Goal: Check status: Check status

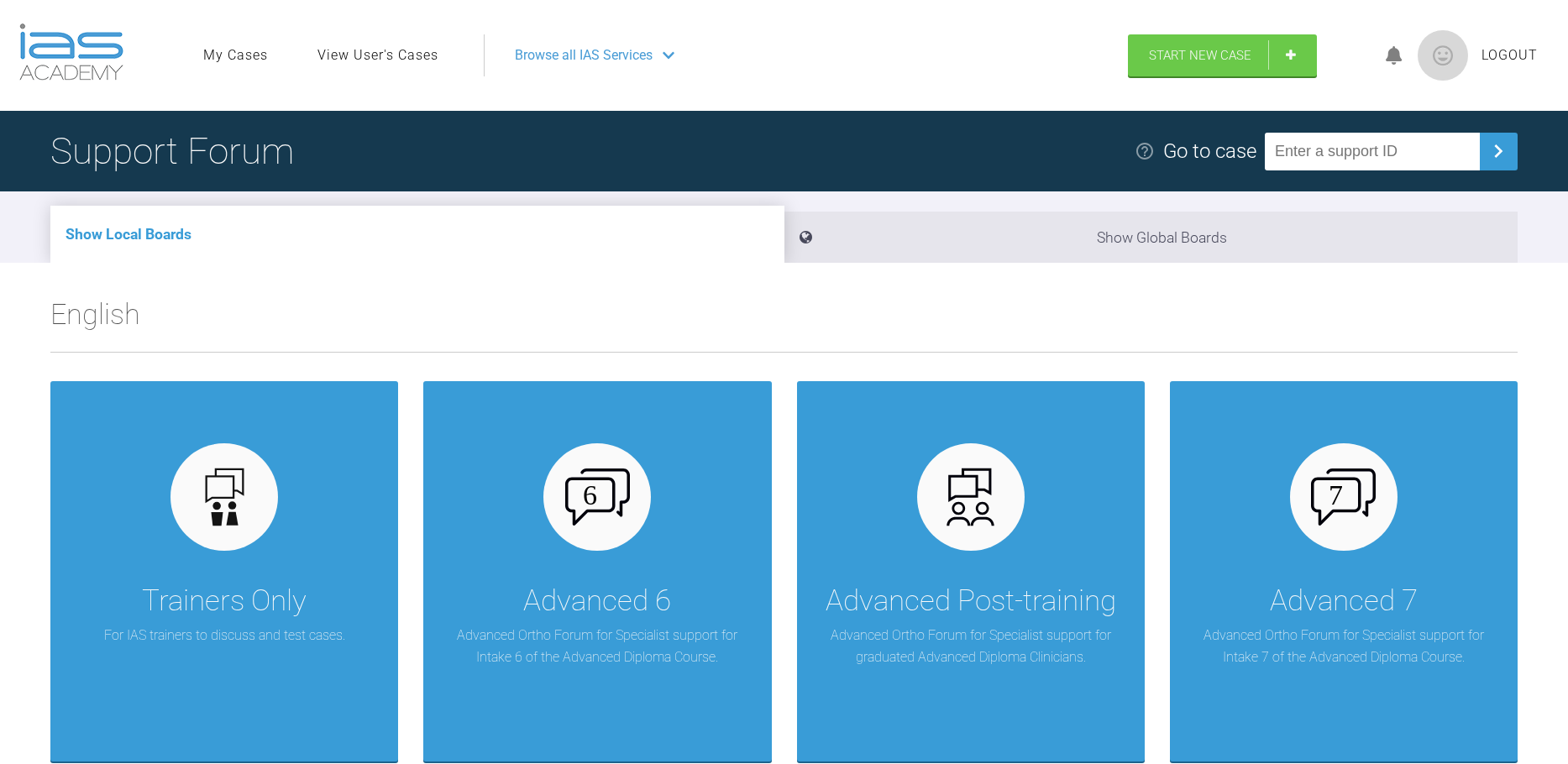
click at [1321, 158] on input "text" at bounding box center [1373, 151] width 215 height 38
type input "Z0DCV8UA"
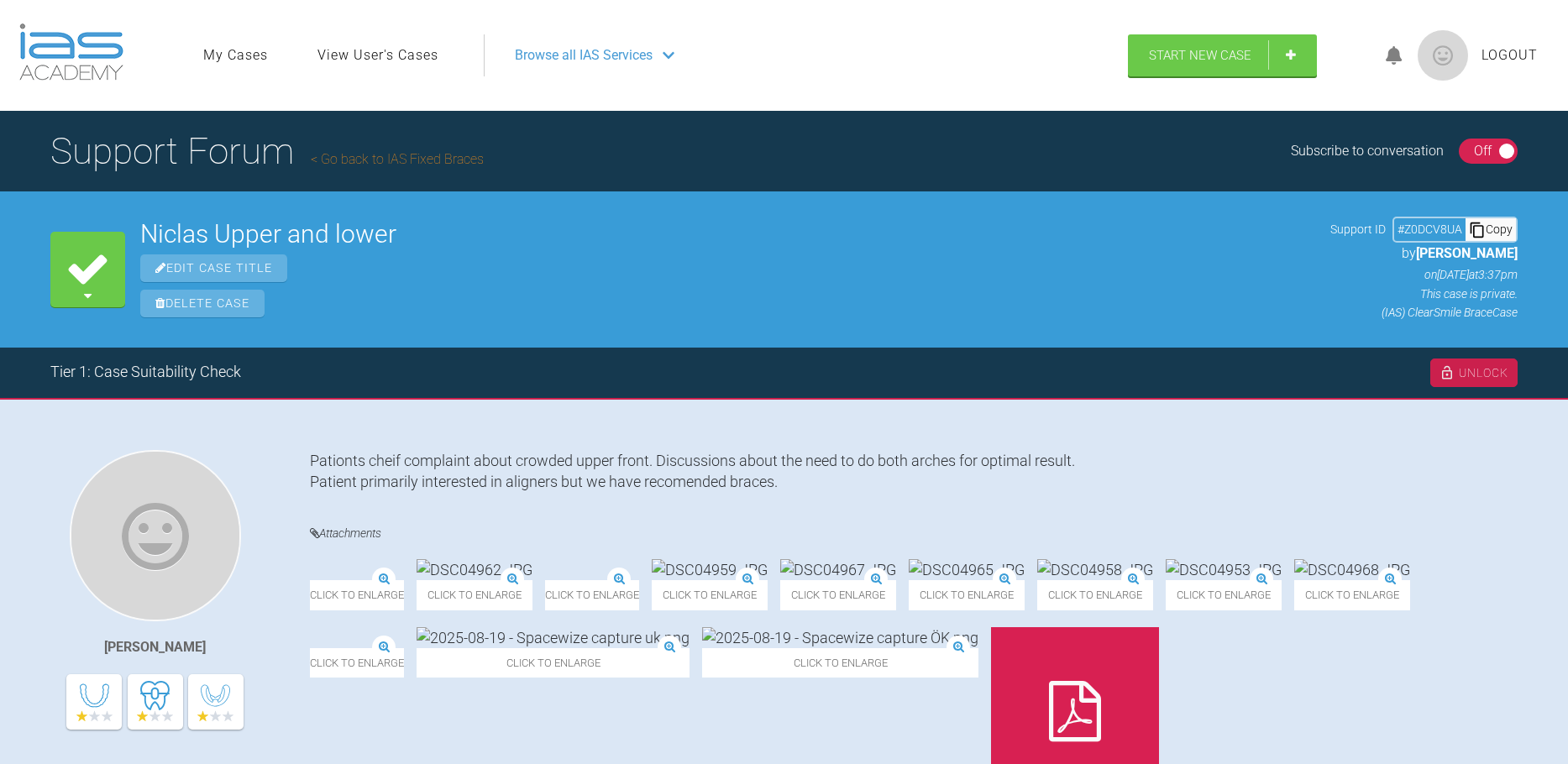
click at [310, 581] on img at bounding box center [310, 581] width 0 height 0
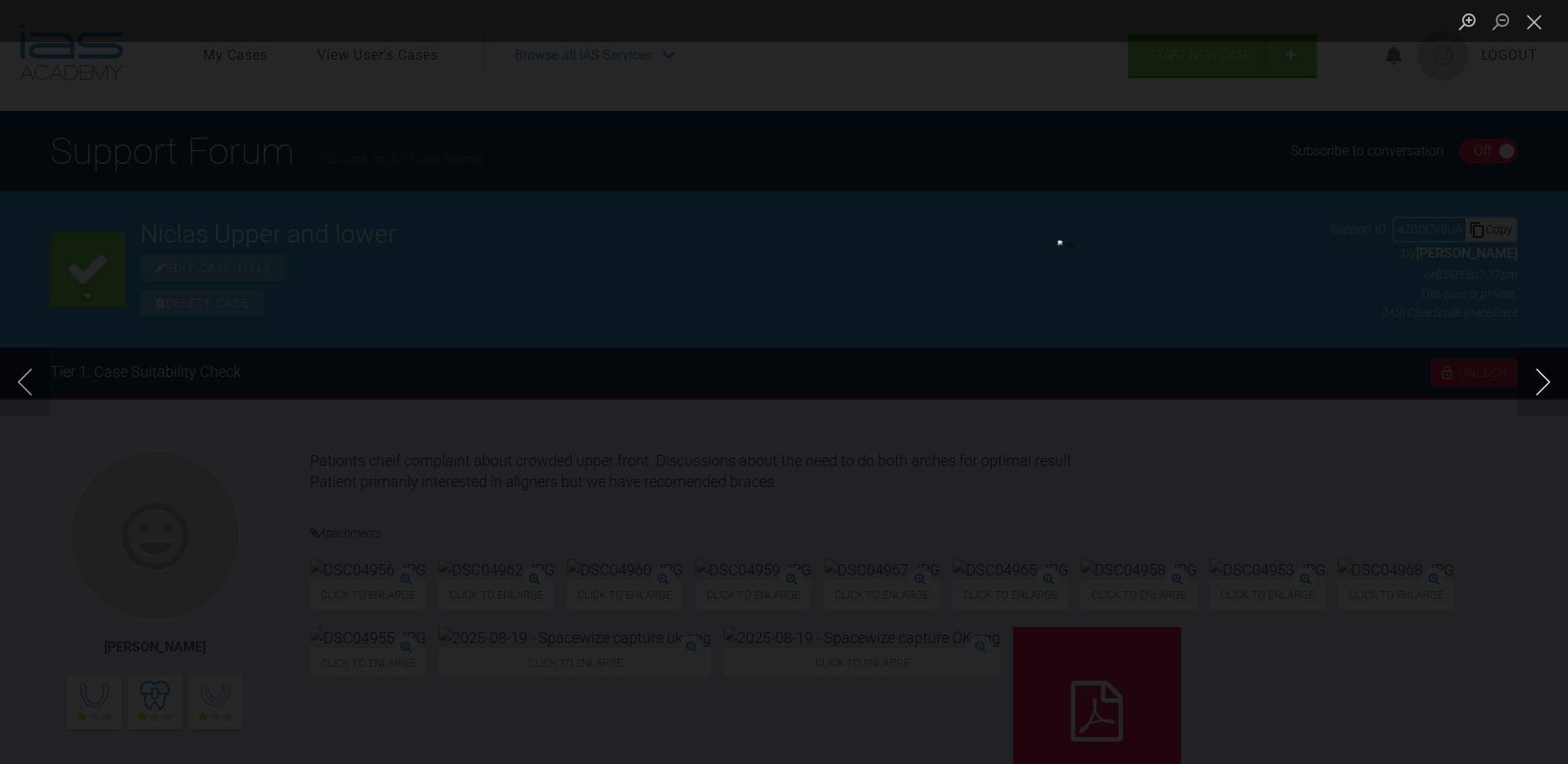
click at [1529, 388] on button "Next image" at bounding box center [1543, 382] width 50 height 67
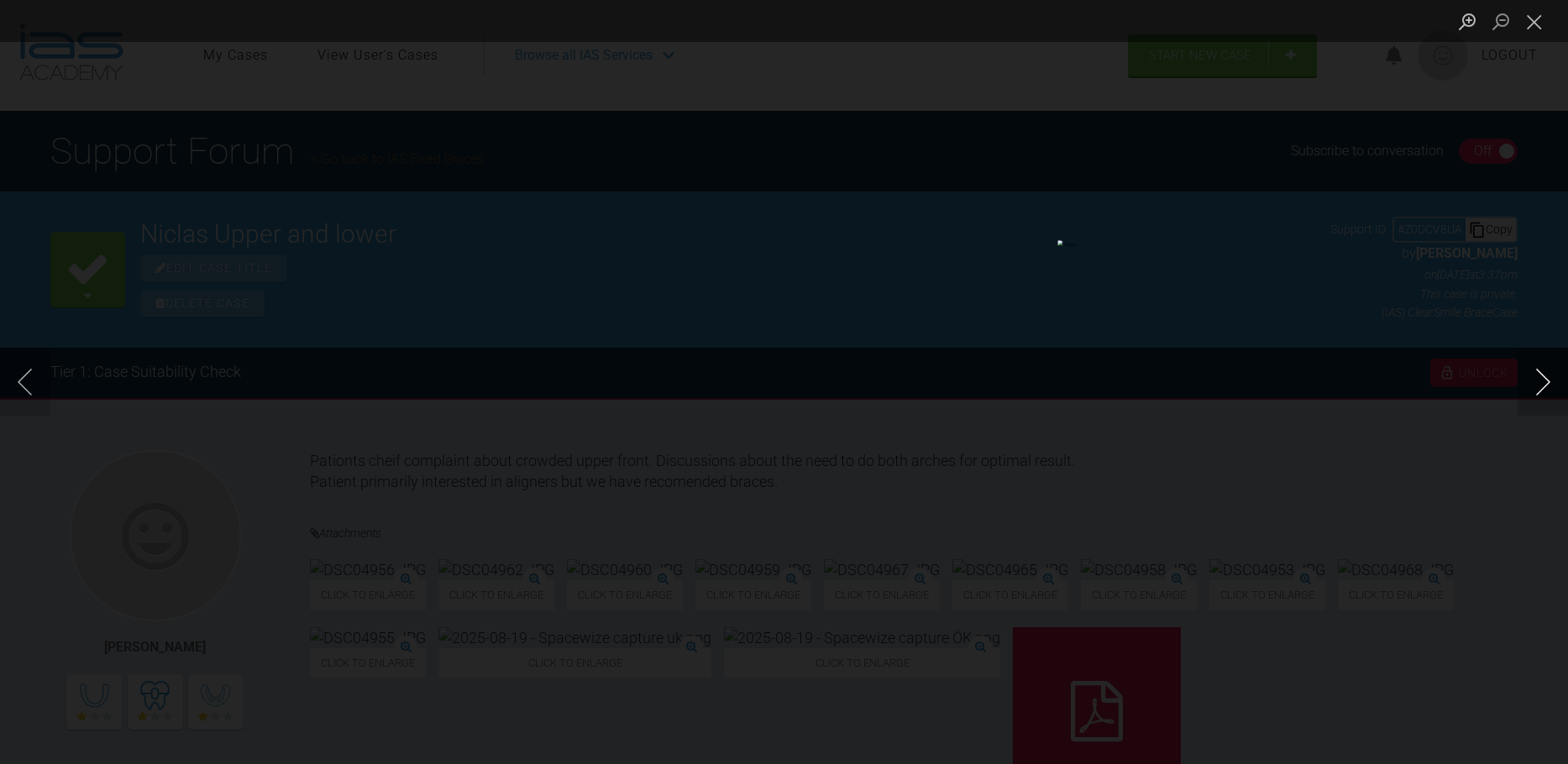
click at [1529, 388] on button "Next image" at bounding box center [1543, 382] width 50 height 67
click at [12, 377] on button "Previous image" at bounding box center [25, 382] width 50 height 67
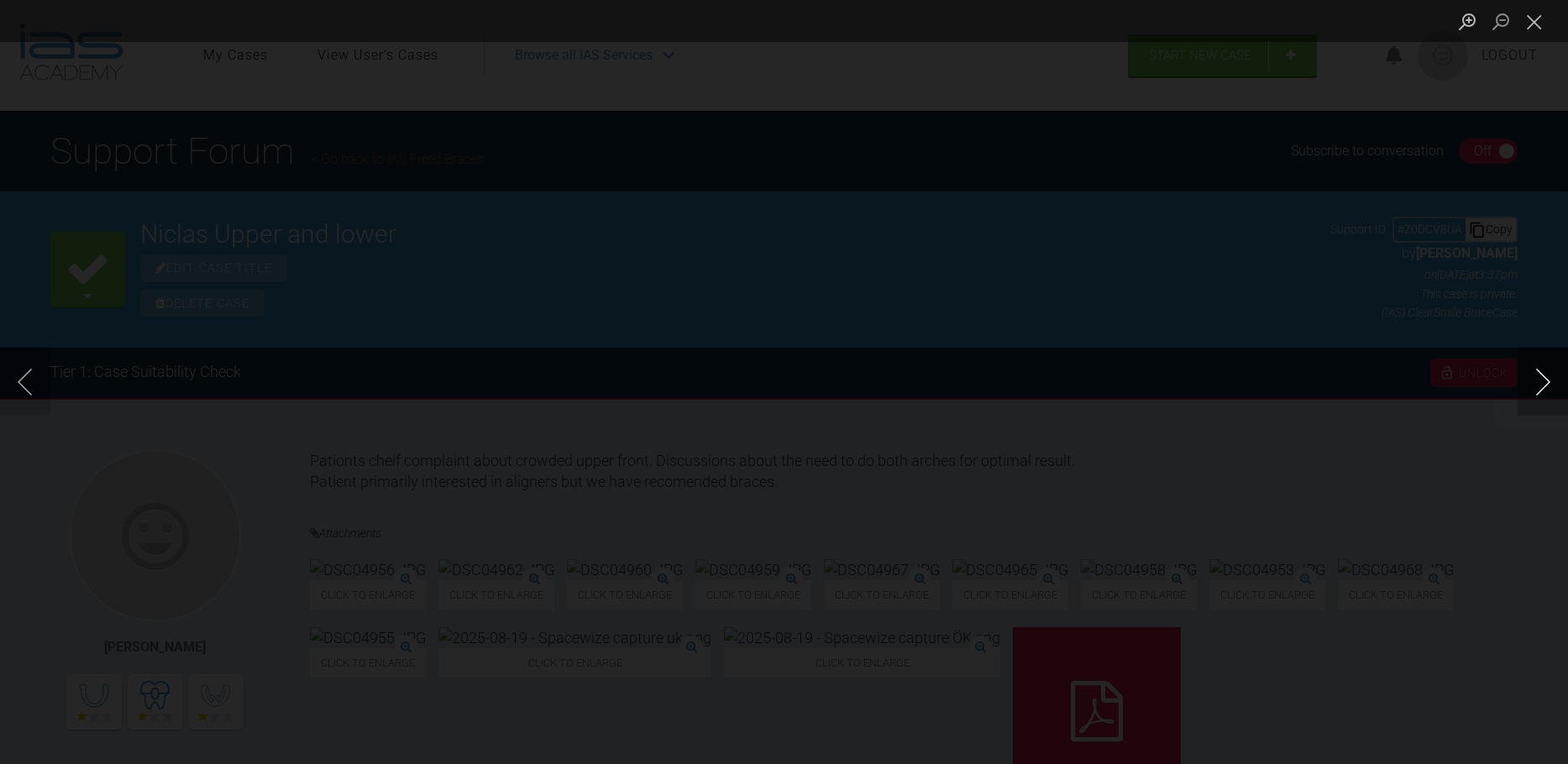
click at [1533, 382] on button "Next image" at bounding box center [1543, 382] width 50 height 67
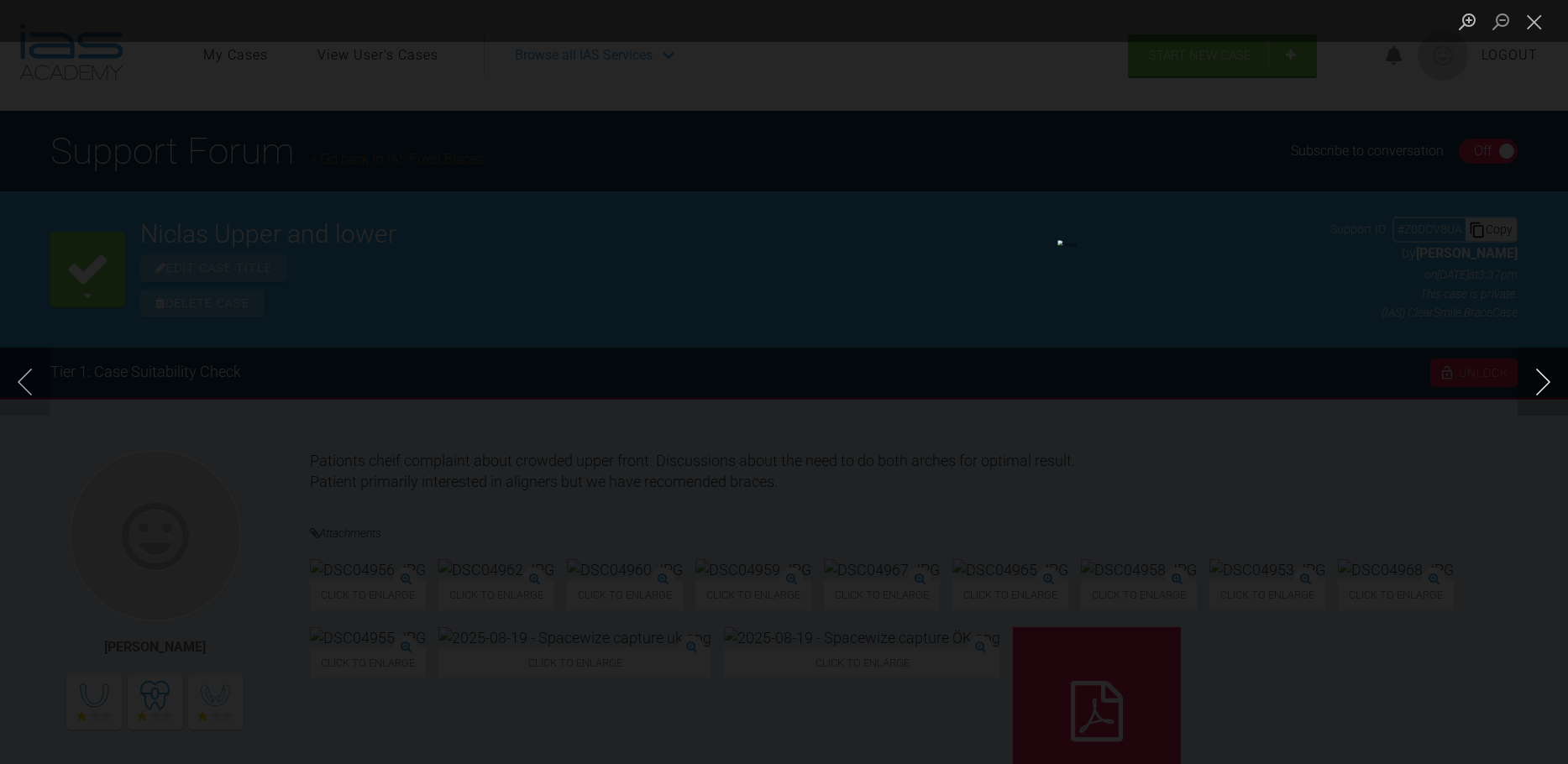
click at [1533, 382] on button "Next image" at bounding box center [1543, 382] width 50 height 67
click at [1528, 21] on button "Close lightbox" at bounding box center [1534, 21] width 33 height 30
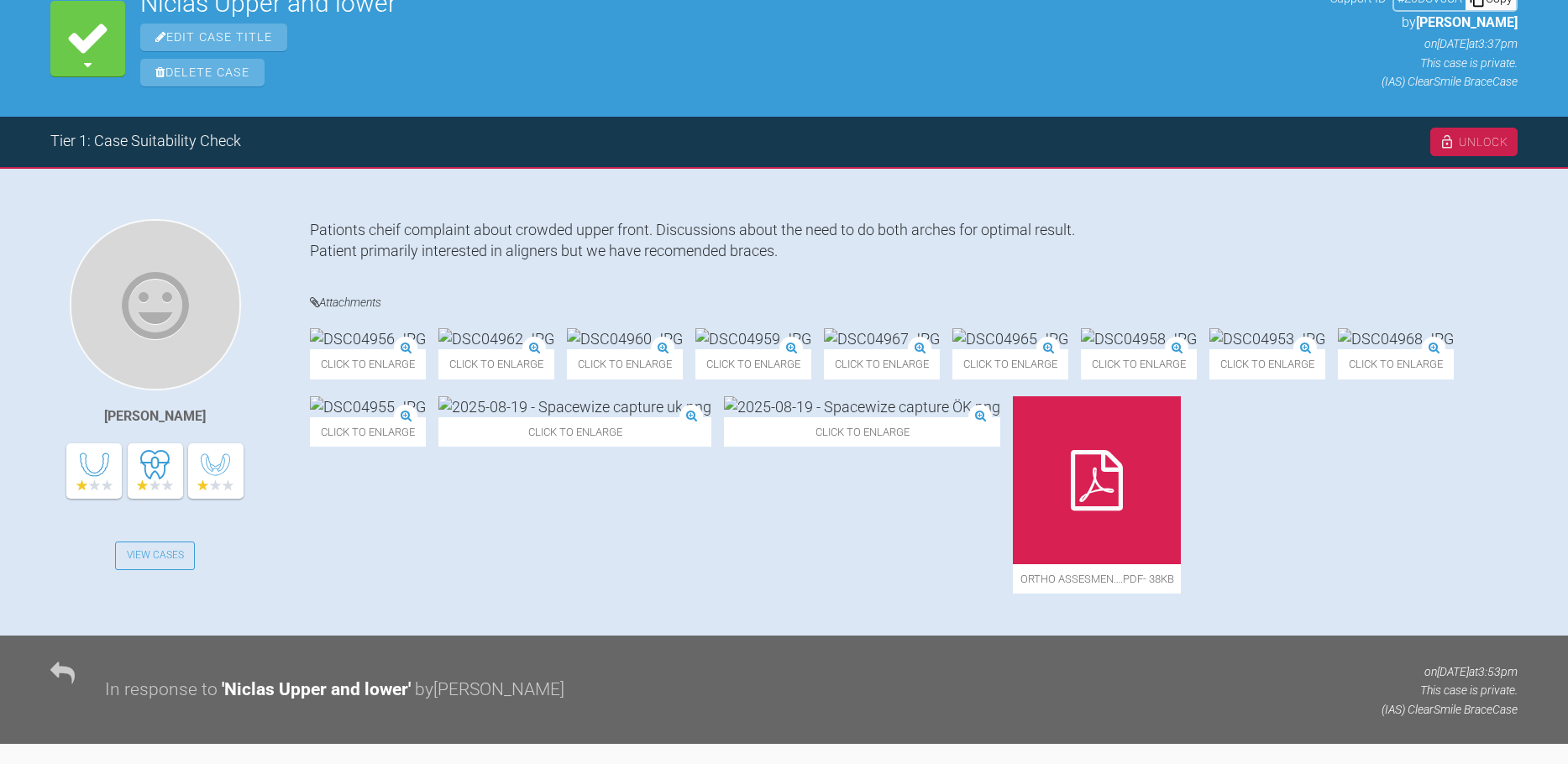
scroll to position [55, 0]
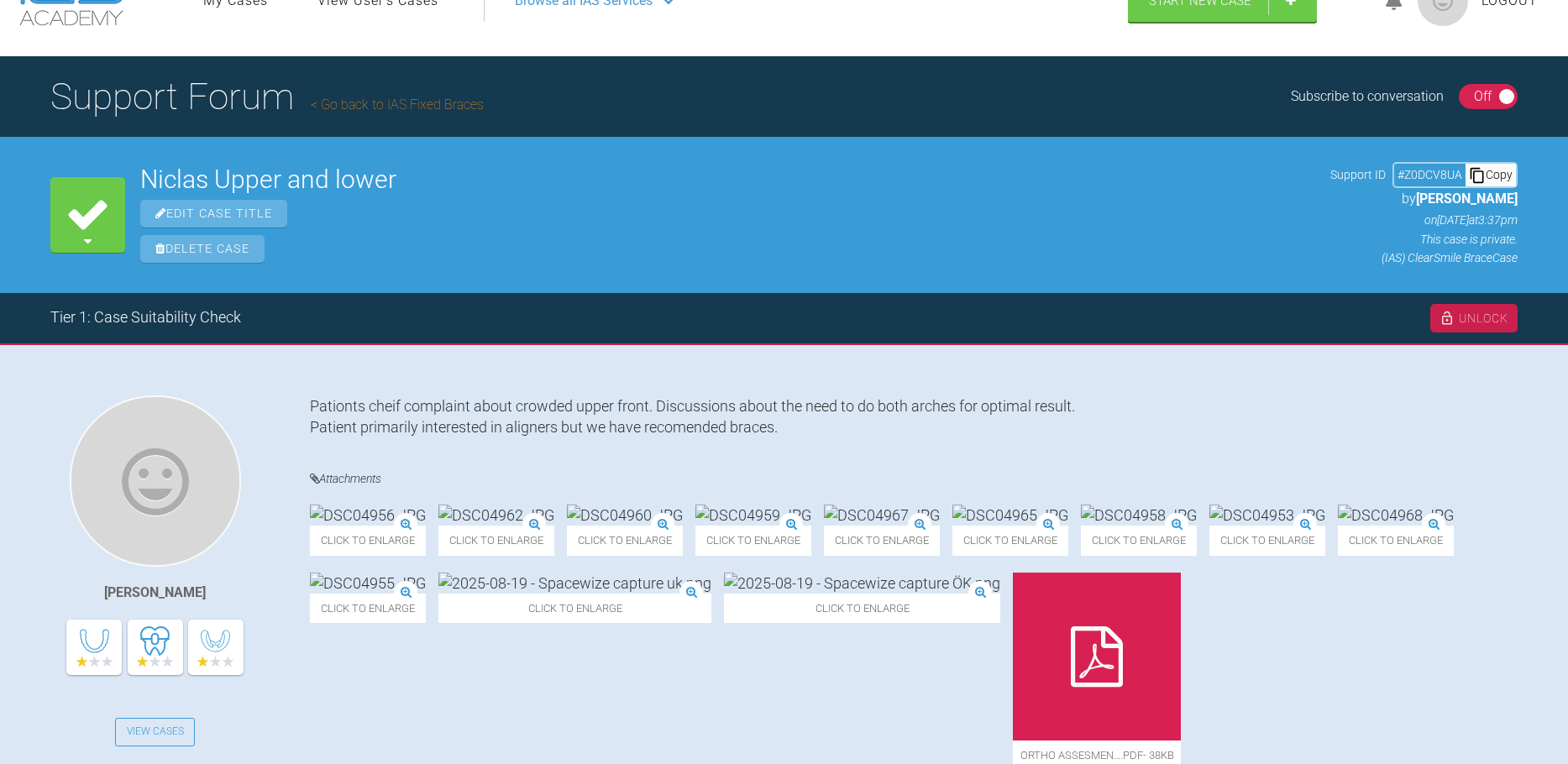
click at [940, 526] on img at bounding box center [882, 514] width 116 height 21
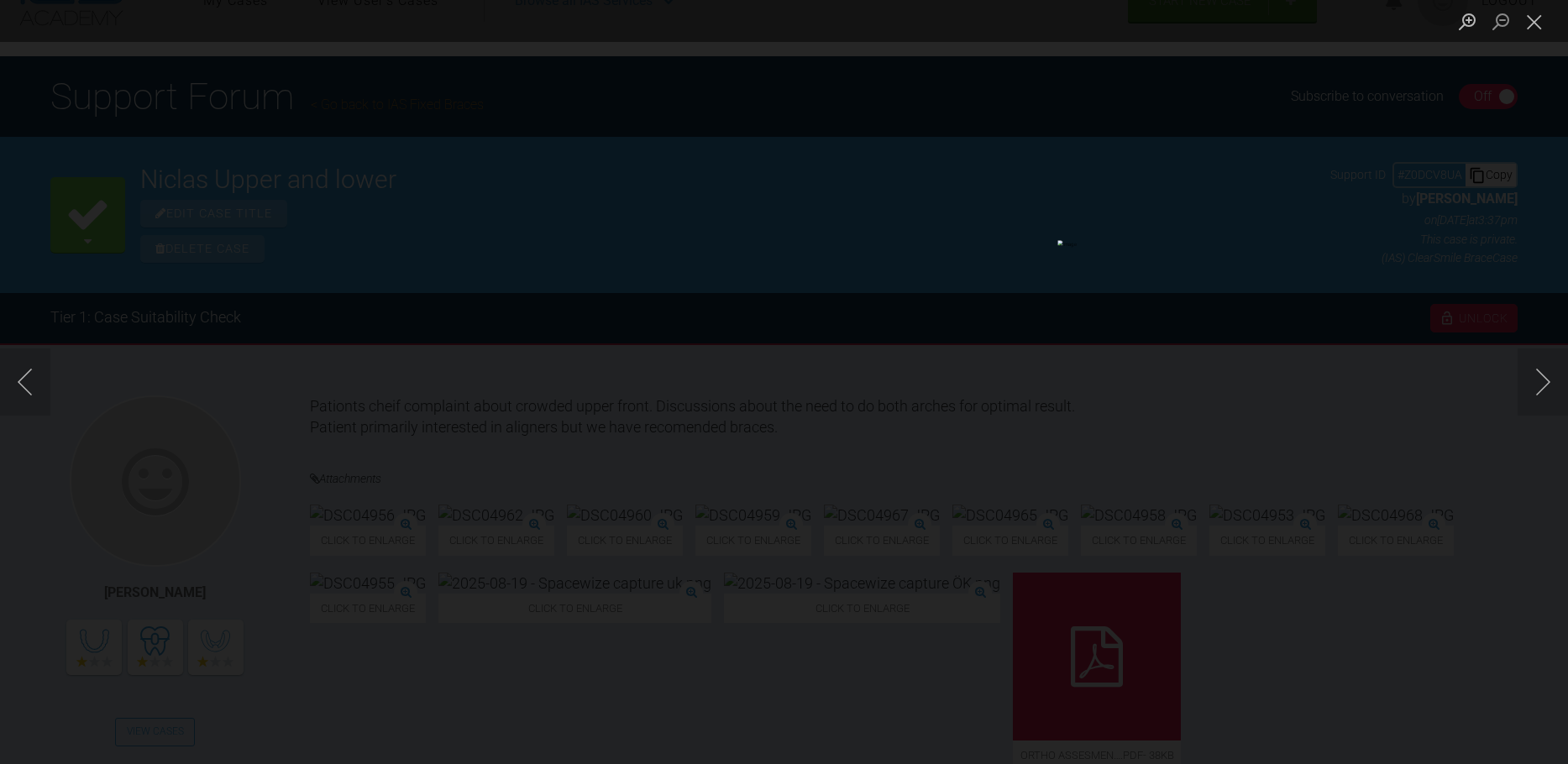
click at [1535, 391] on button "Next image" at bounding box center [1543, 382] width 50 height 67
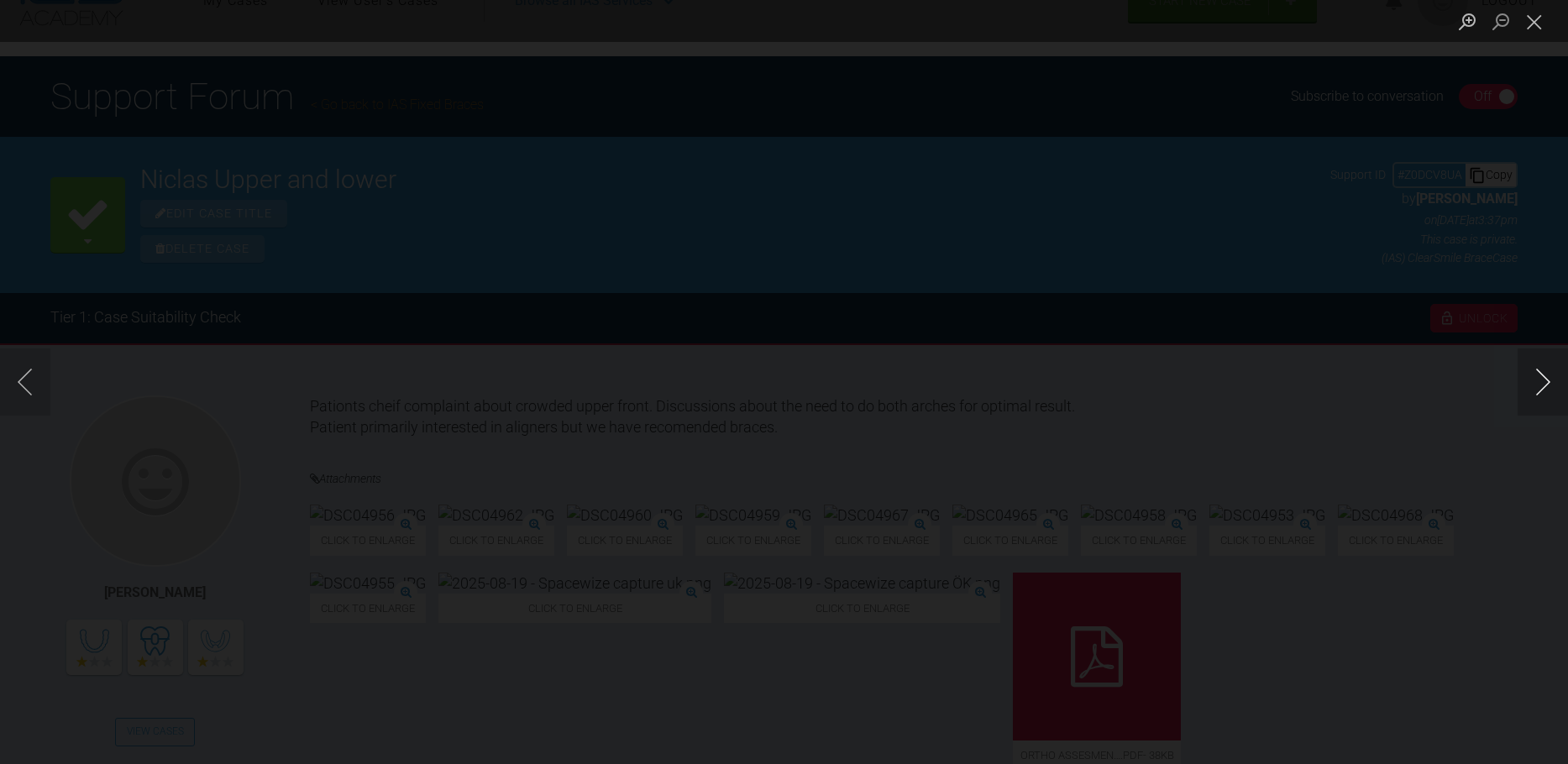
click at [1535, 391] on button "Next image" at bounding box center [1543, 382] width 50 height 67
click at [306, 147] on div "Lightbox" at bounding box center [784, 382] width 1568 height 764
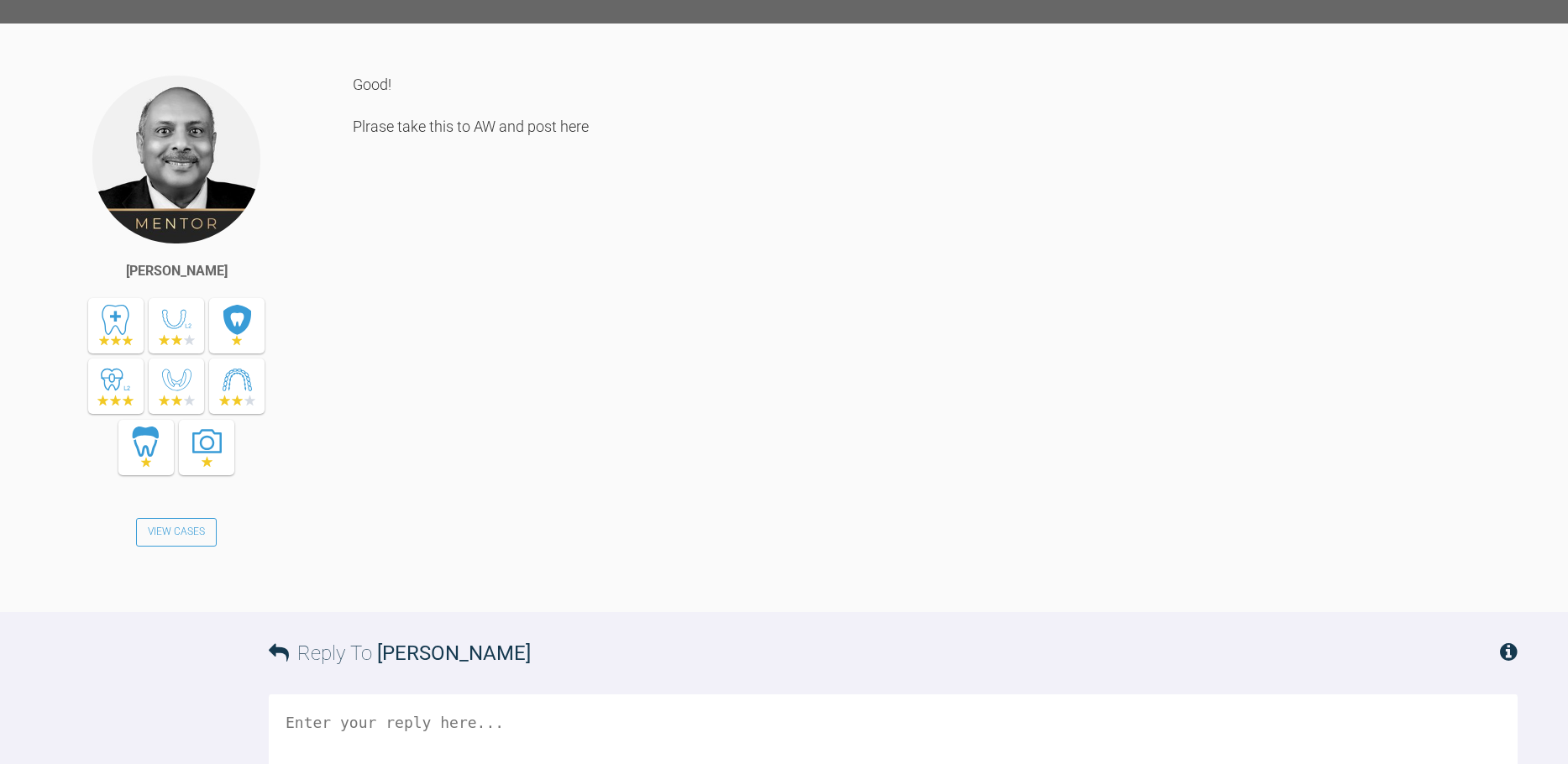
scroll to position [1481, 0]
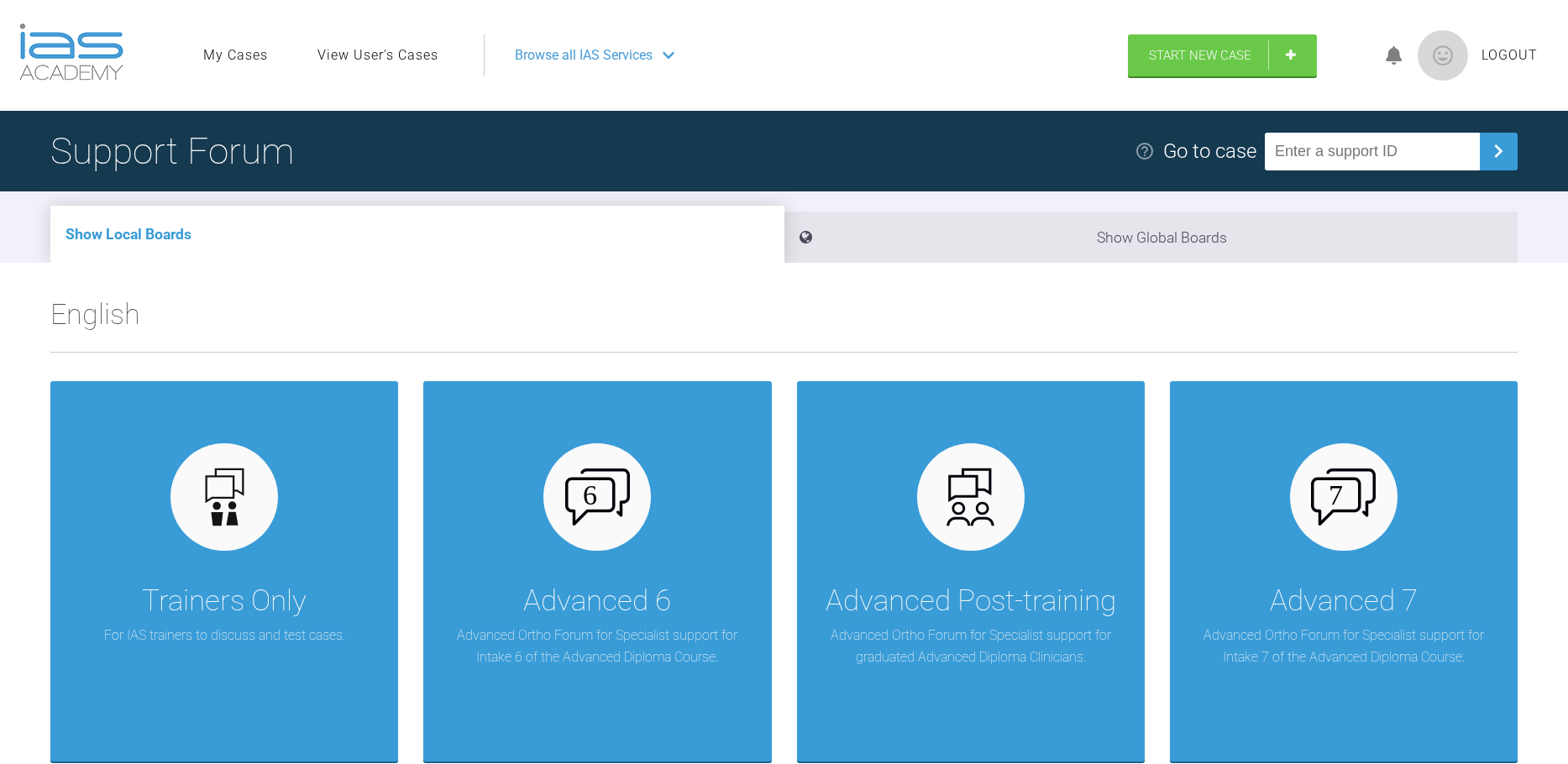
click at [1354, 152] on input "text" at bounding box center [1373, 151] width 215 height 38
type input "Z0DCV8UA"
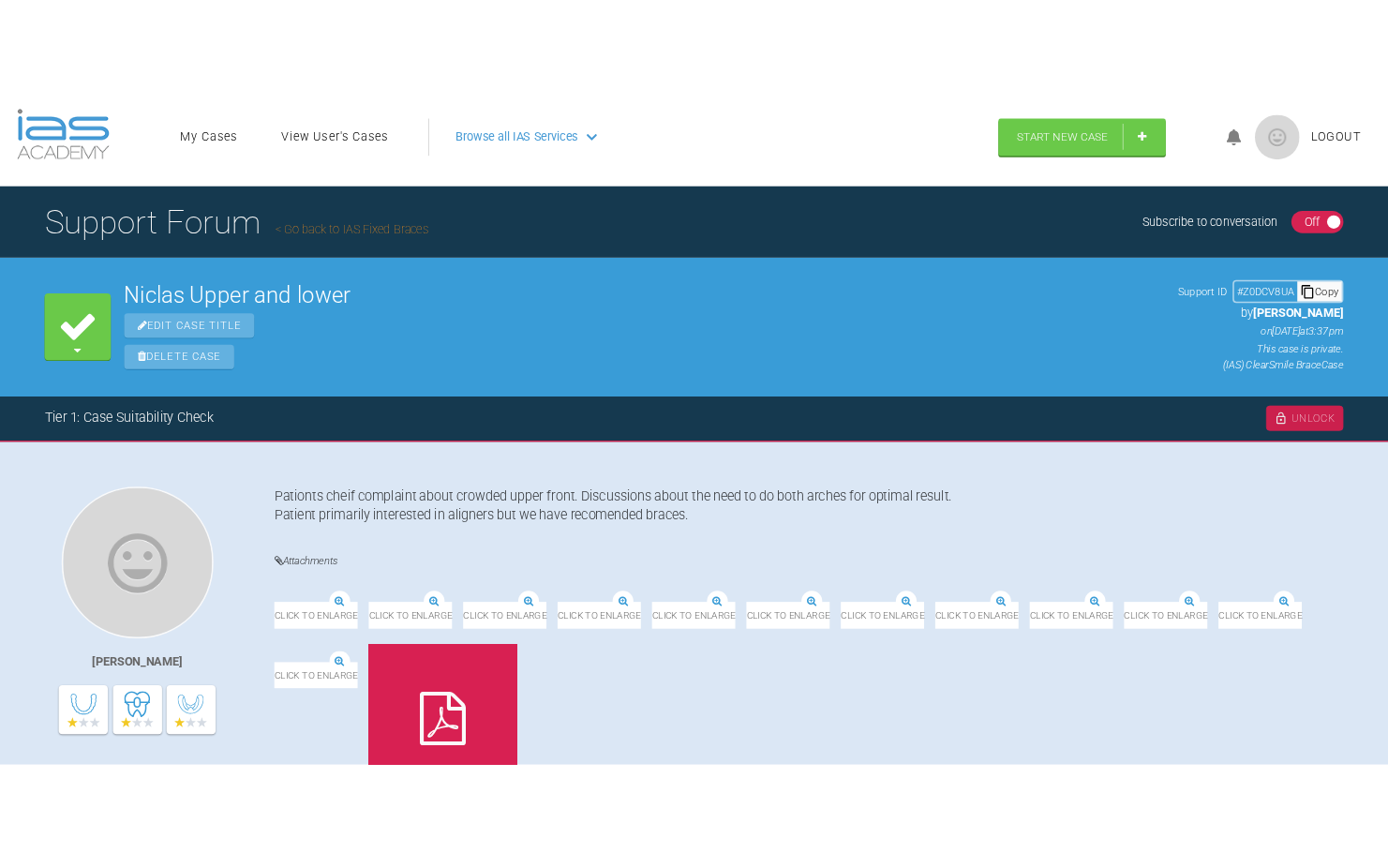
scroll to position [531, 0]
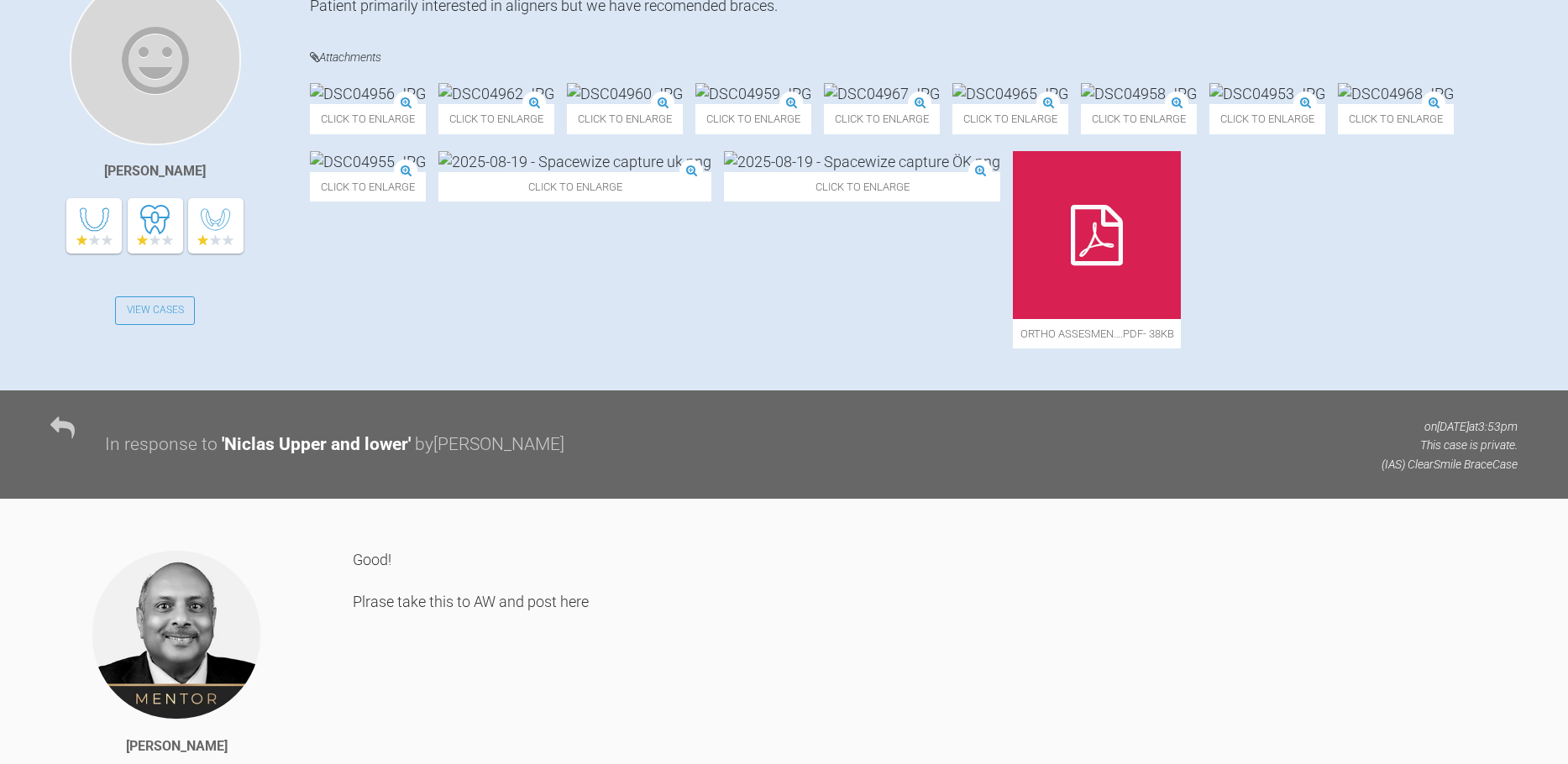
click at [1012, 319] on div at bounding box center [1096, 235] width 168 height 167
